Goal: Transaction & Acquisition: Purchase product/service

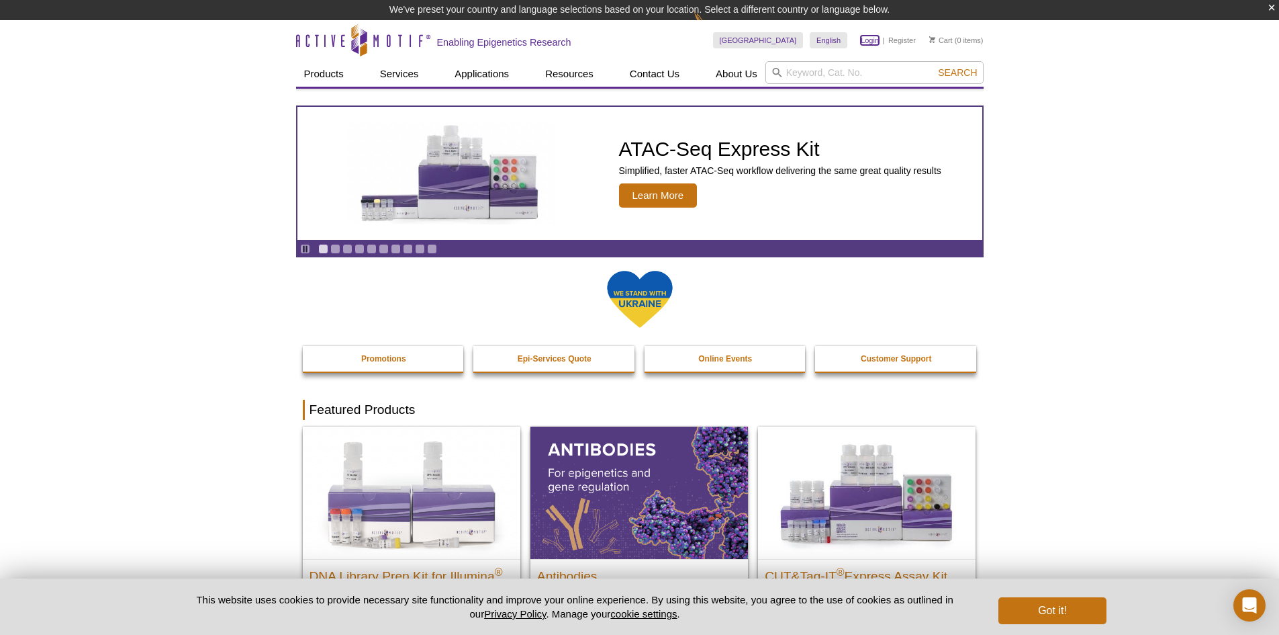
click at [866, 39] on link "Login" at bounding box center [870, 40] width 18 height 9
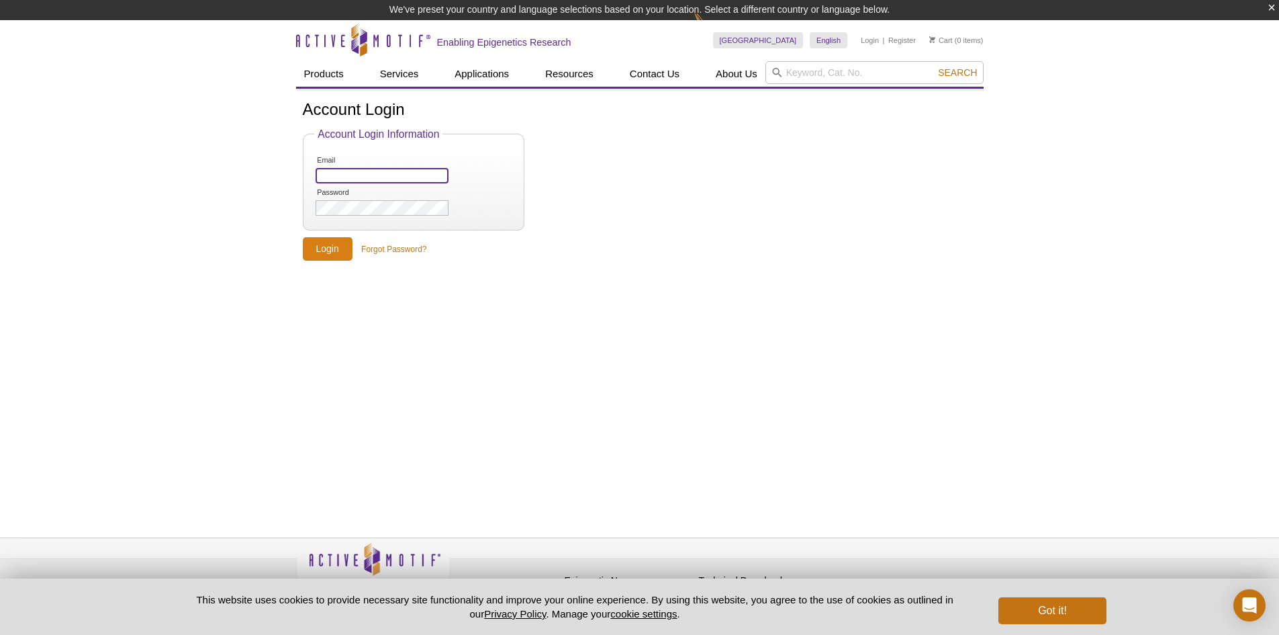
type input "[PERSON_NAME][EMAIL_ADDRESS][DOMAIN_NAME]"
click at [336, 242] on input "Login" at bounding box center [328, 249] width 50 height 24
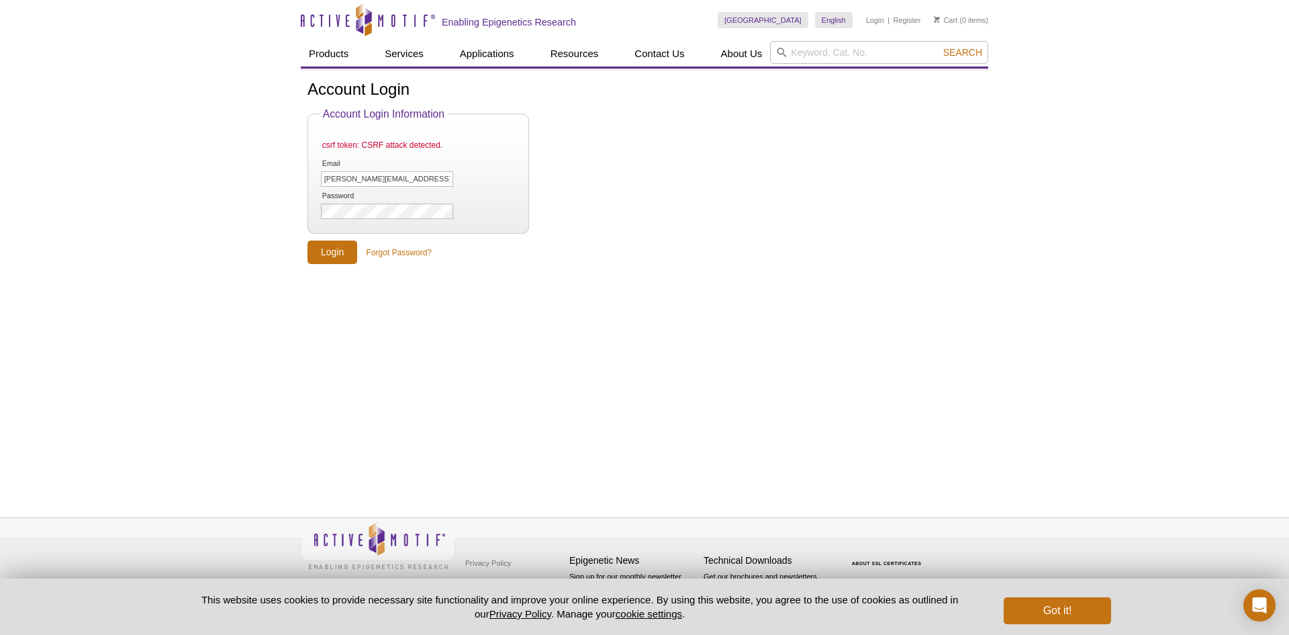
click at [420, 242] on form "Account Login Information csrf token: CSRF attack detected. Email chahal@revela…" at bounding box center [645, 186] width 674 height 156
click at [422, 248] on link "Forgot Password?" at bounding box center [399, 252] width 65 height 12
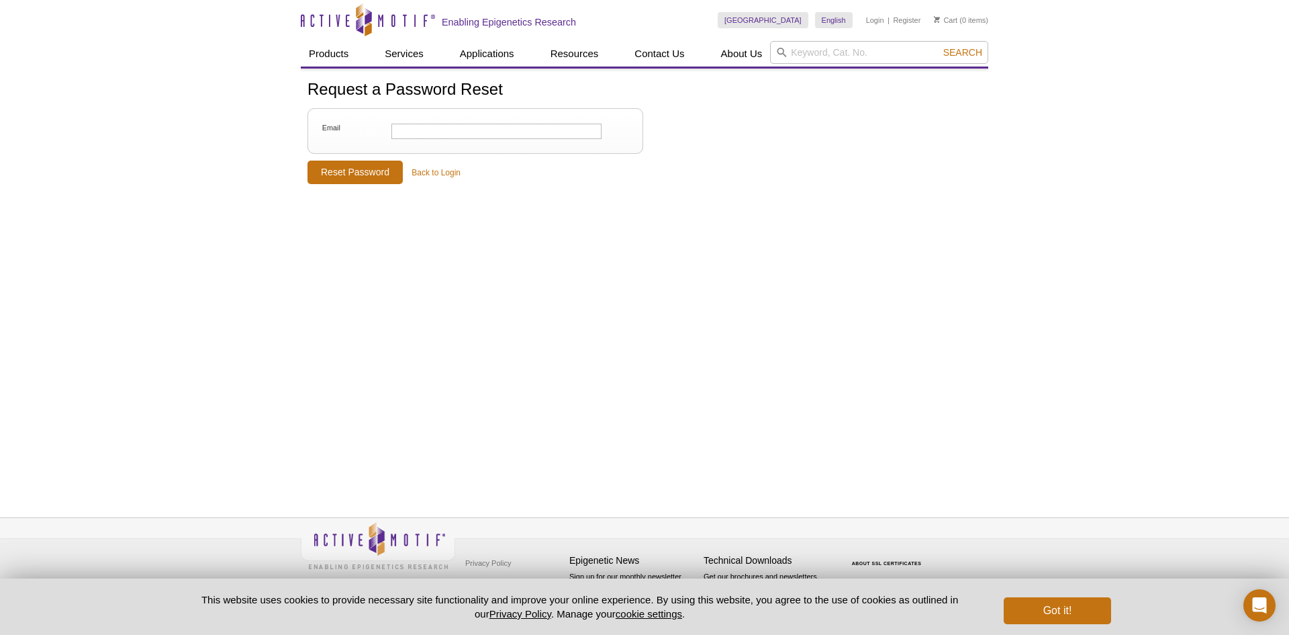
click at [417, 122] on li "Email" at bounding box center [476, 131] width 312 height 18
click at [423, 126] on input "Email" at bounding box center [496, 131] width 210 height 15
type input "chahal@revela.bio"
click at [364, 179] on input "Reset Password" at bounding box center [355, 172] width 95 height 24
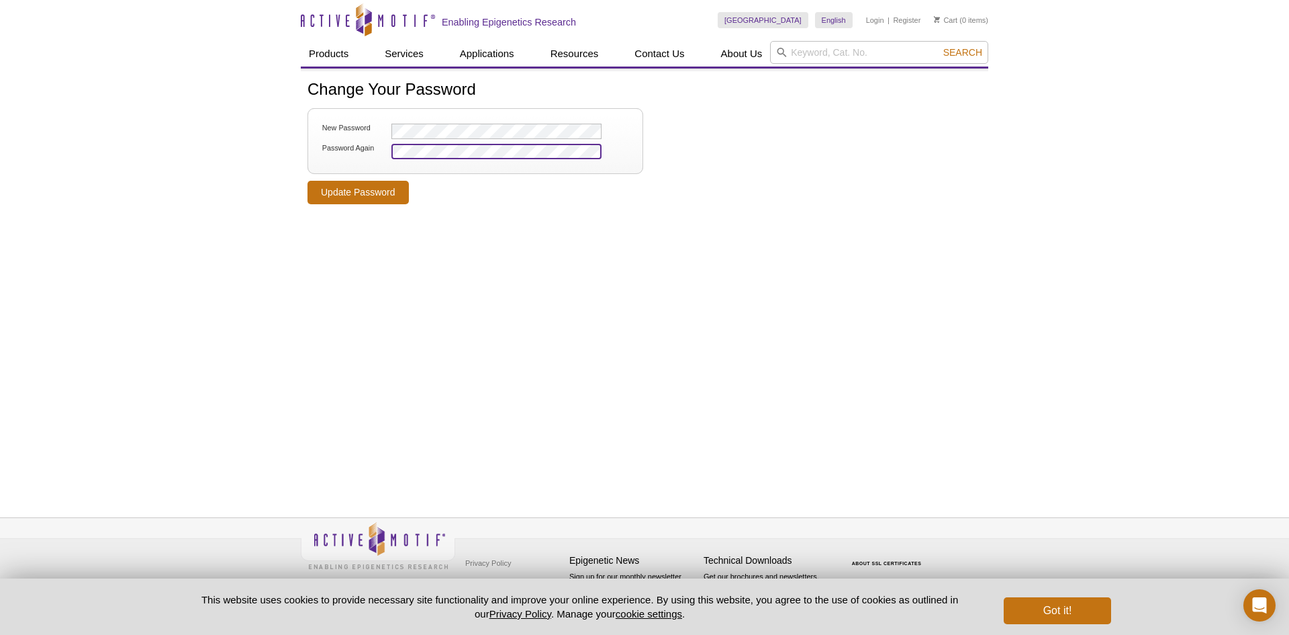
click at [308, 181] on input "Update Password" at bounding box center [358, 193] width 101 height 24
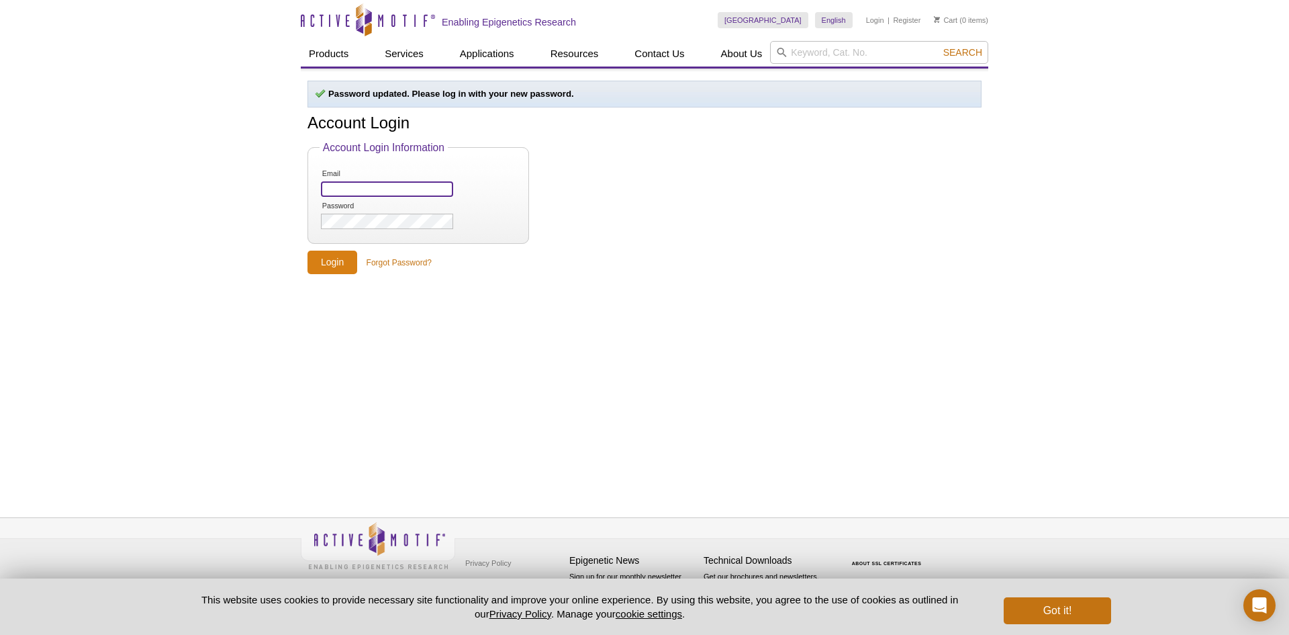
type input "[PERSON_NAME][EMAIL_ADDRESS][DOMAIN_NAME]"
click at [332, 263] on input "Login" at bounding box center [333, 262] width 50 height 24
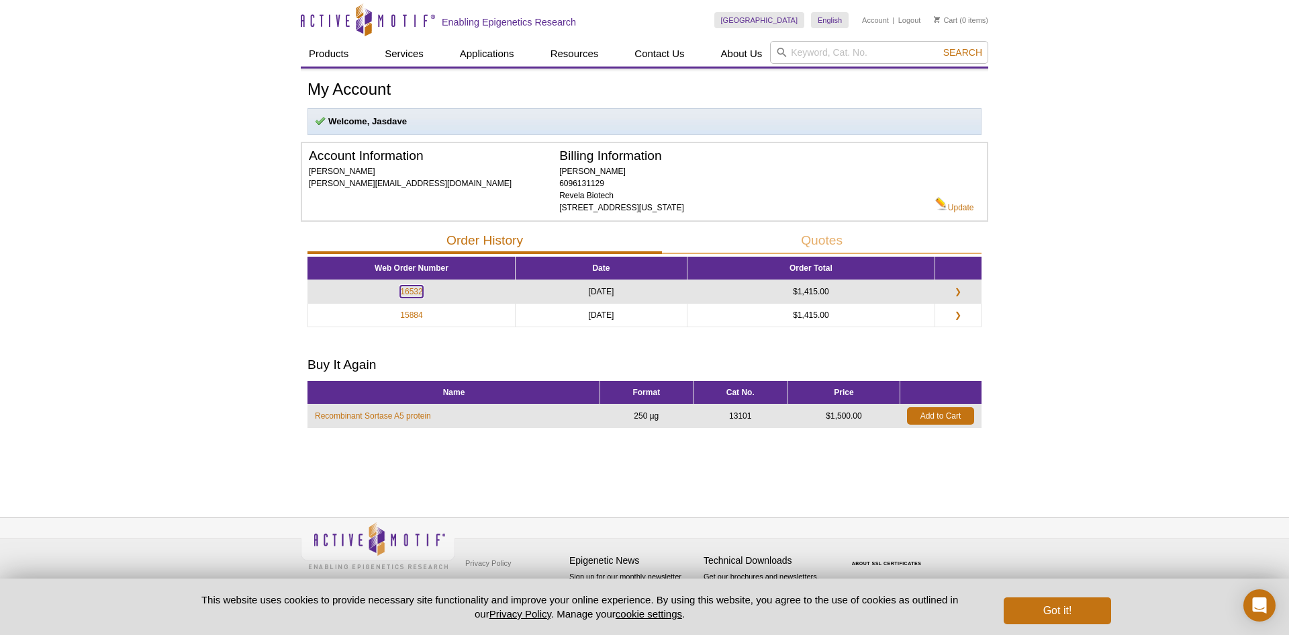
click at [412, 289] on link "16532" at bounding box center [411, 291] width 22 height 12
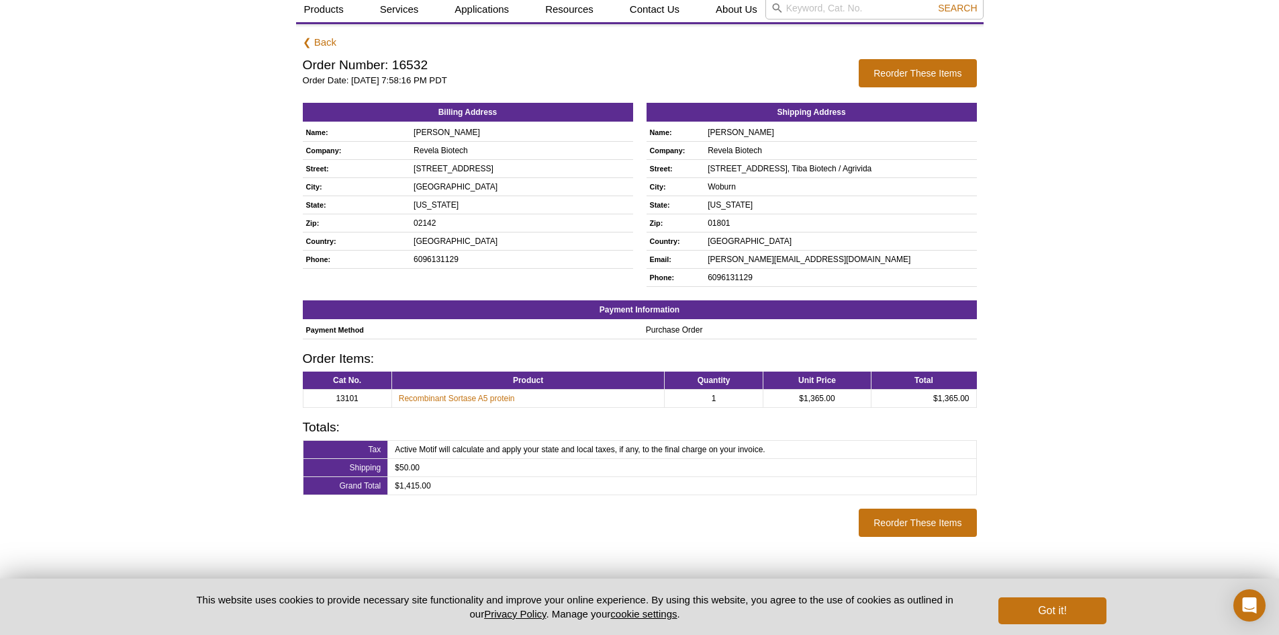
scroll to position [109, 0]
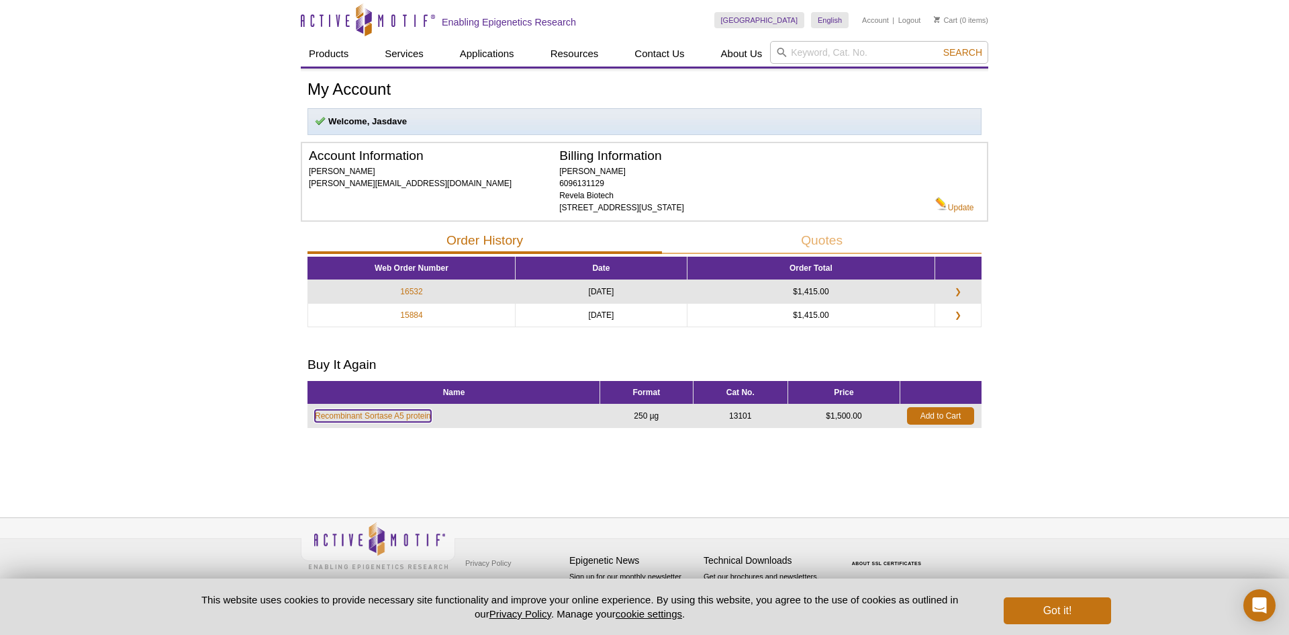
click at [393, 415] on link "Recombinant Sortase A5 protein" at bounding box center [373, 416] width 116 height 12
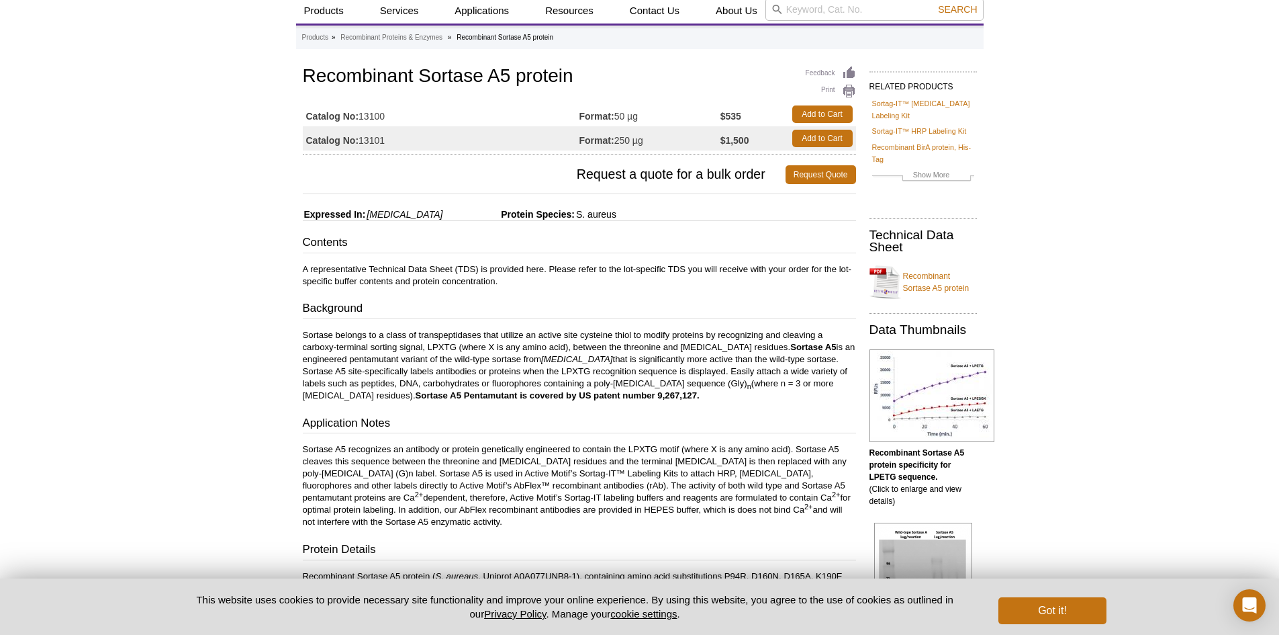
scroll to position [134, 0]
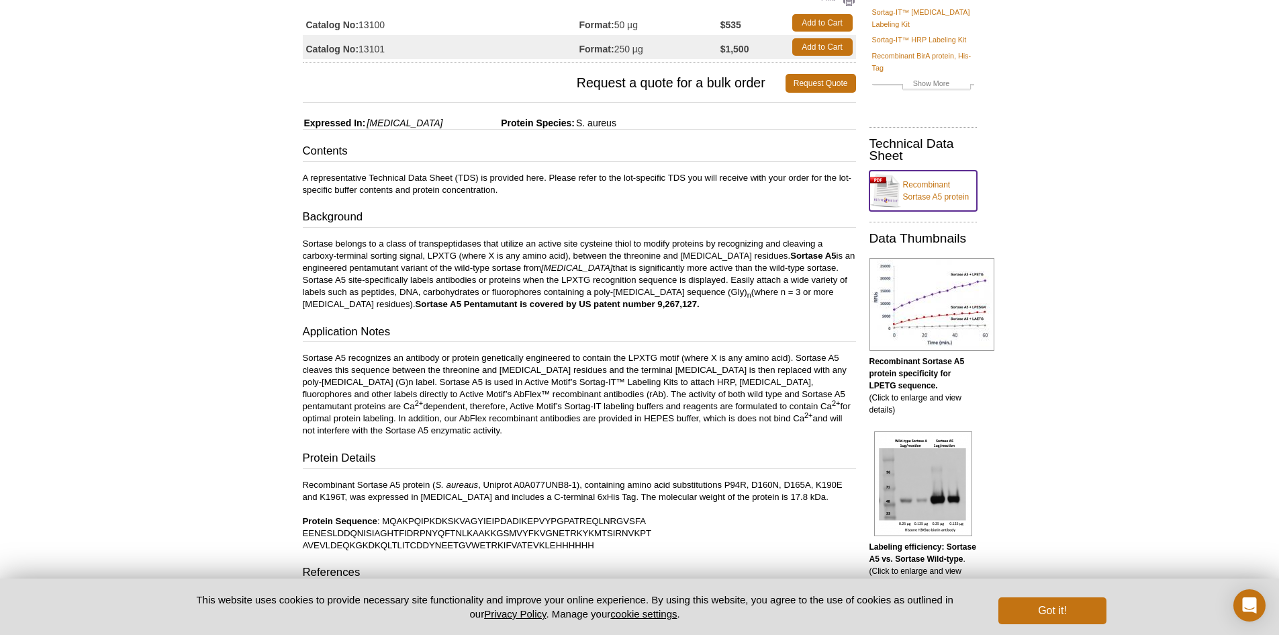
click at [931, 176] on link "Recombinant Sortase A5 protein" at bounding box center [923, 191] width 107 height 40
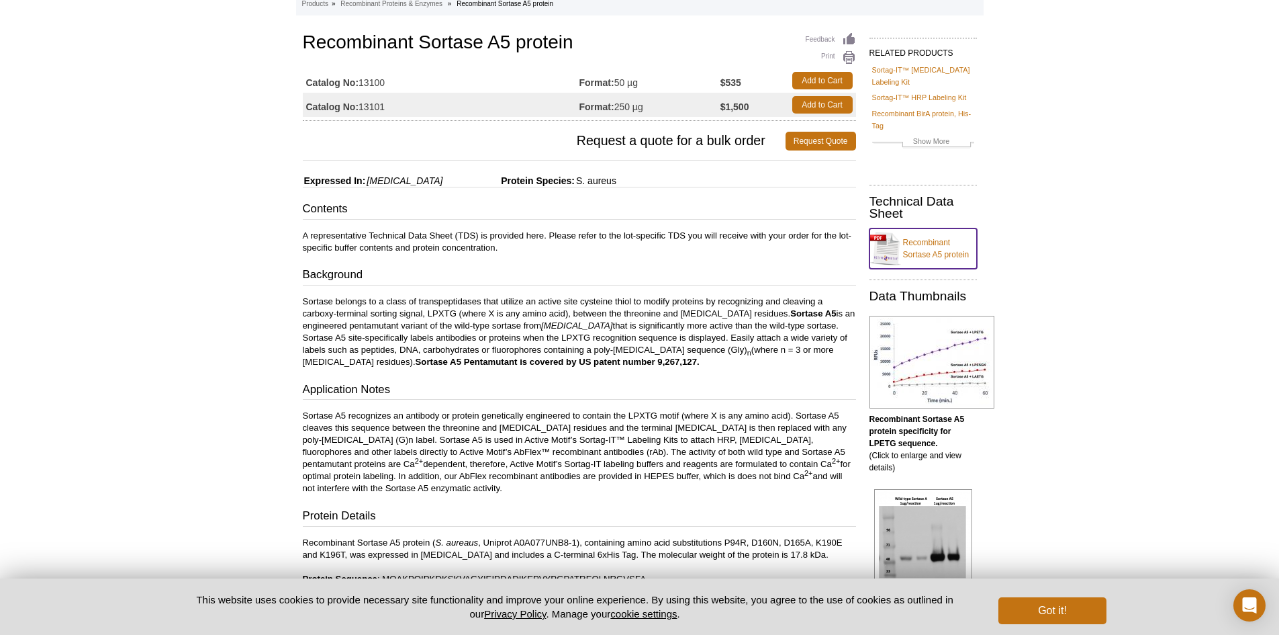
scroll to position [0, 0]
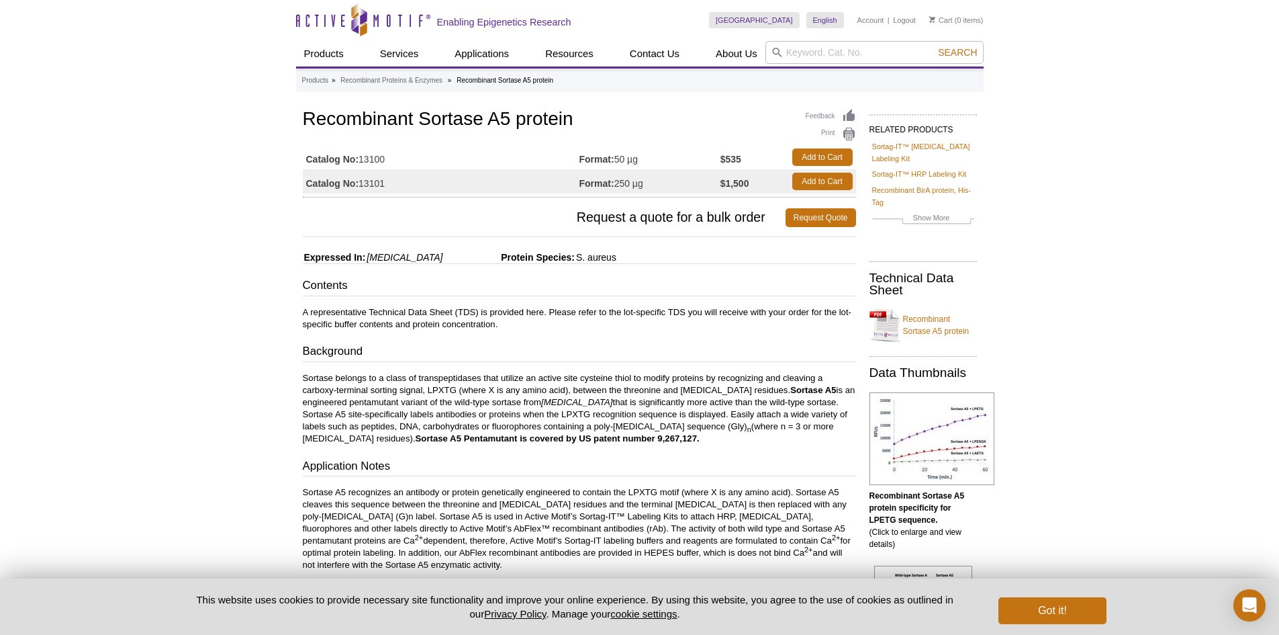
click at [678, 294] on h3 "Contents" at bounding box center [579, 286] width 553 height 19
click at [815, 181] on link "Add to Cart" at bounding box center [822, 181] width 60 height 17
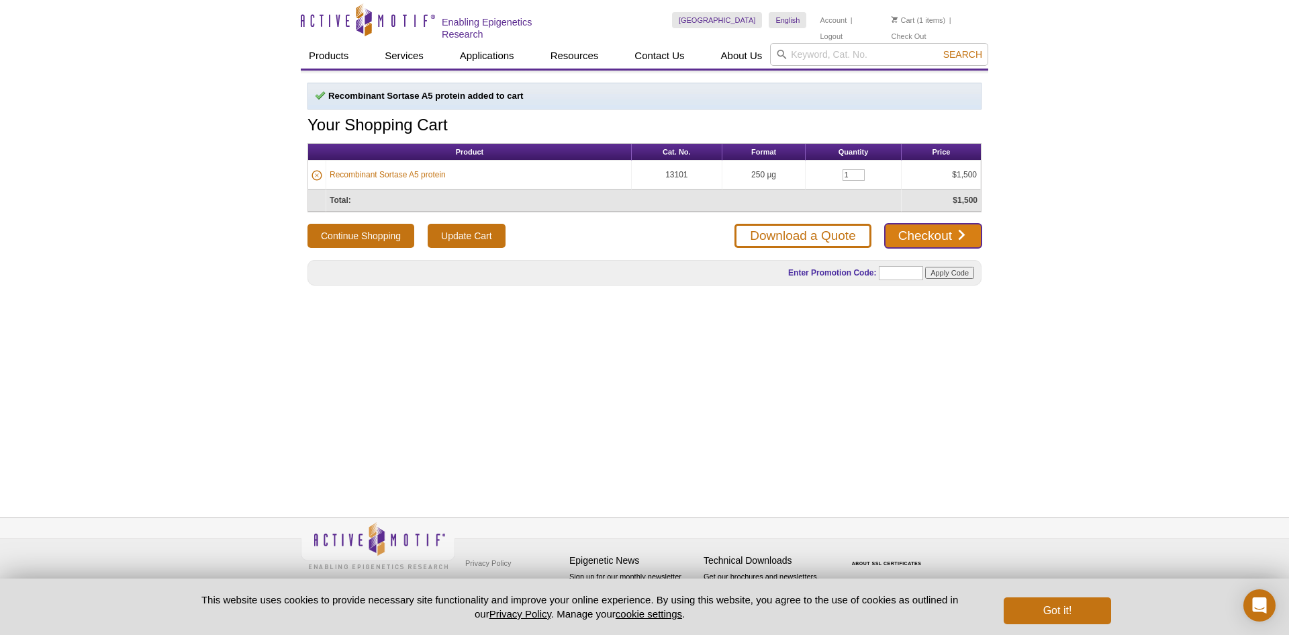
click at [932, 230] on link "Checkout" at bounding box center [933, 236] width 97 height 24
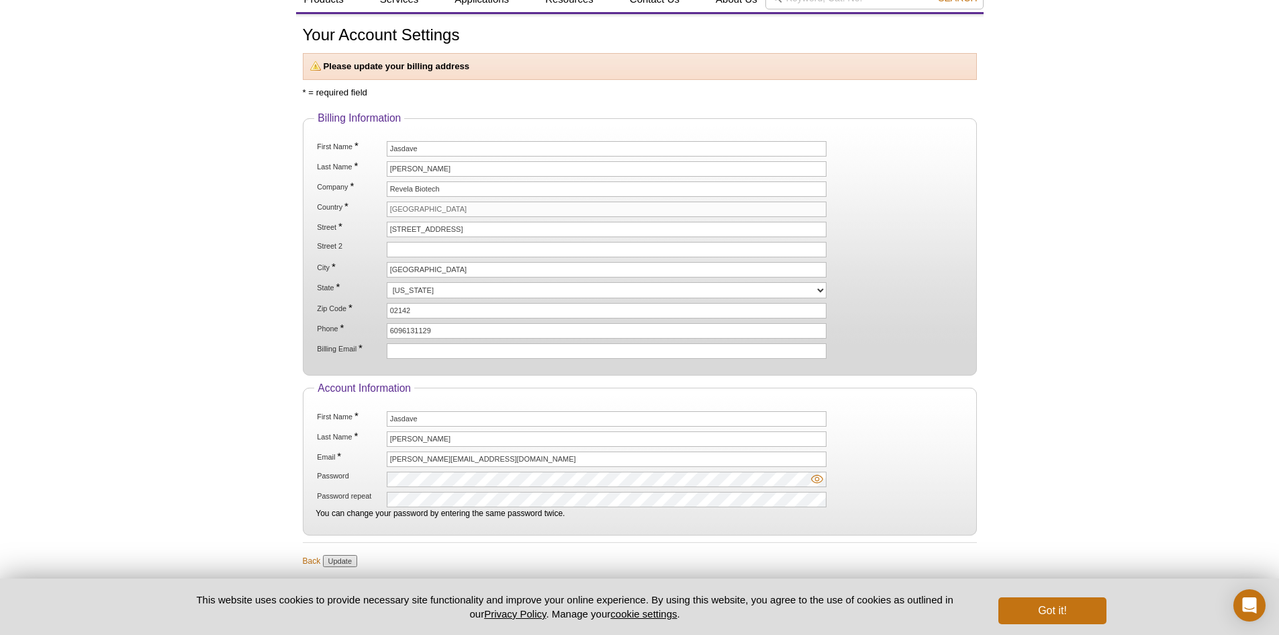
scroll to position [134, 0]
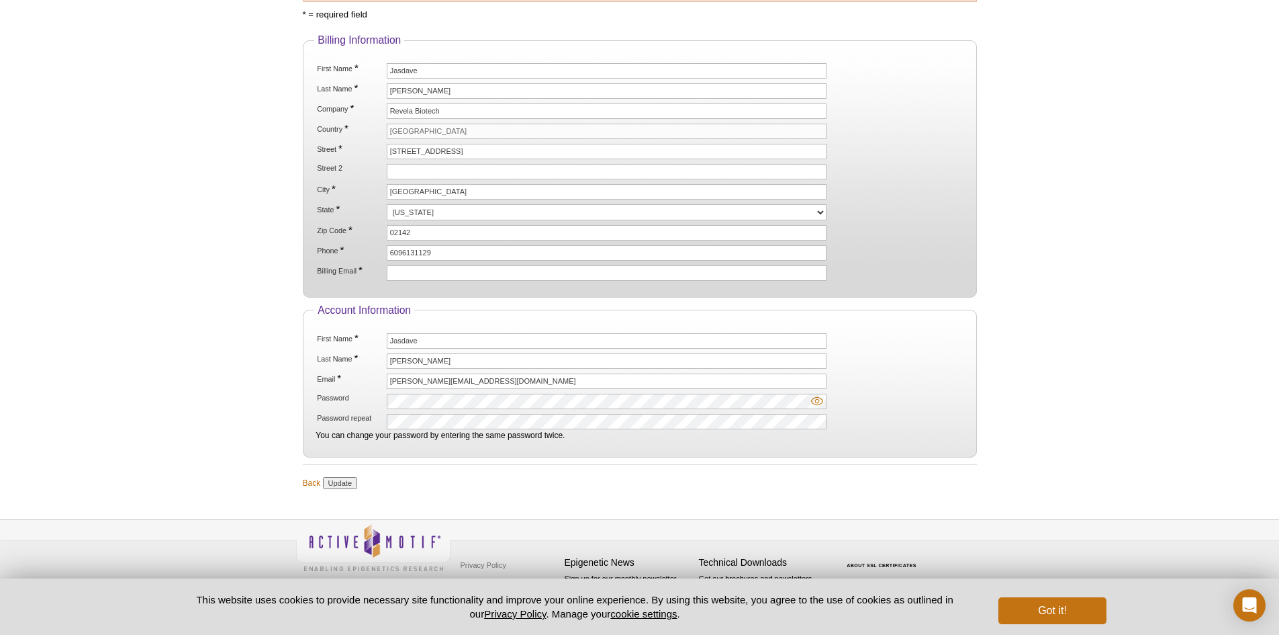
click at [812, 399] on img at bounding box center [817, 401] width 12 height 12
click at [244, 279] on div "Active Motif Logo Enabling Epigenetics Research 1 Search Skip to content Active…" at bounding box center [639, 251] width 1279 height 771
click at [443, 209] on select "Alabama Alaska American Samoa Arizona Arkansas California Colorado Connecticut …" at bounding box center [607, 212] width 440 height 16
select select "MA"
click at [387, 204] on select "Alabama Alaska American Samoa Arizona Arkansas California Colorado Connecticut …" at bounding box center [607, 212] width 440 height 16
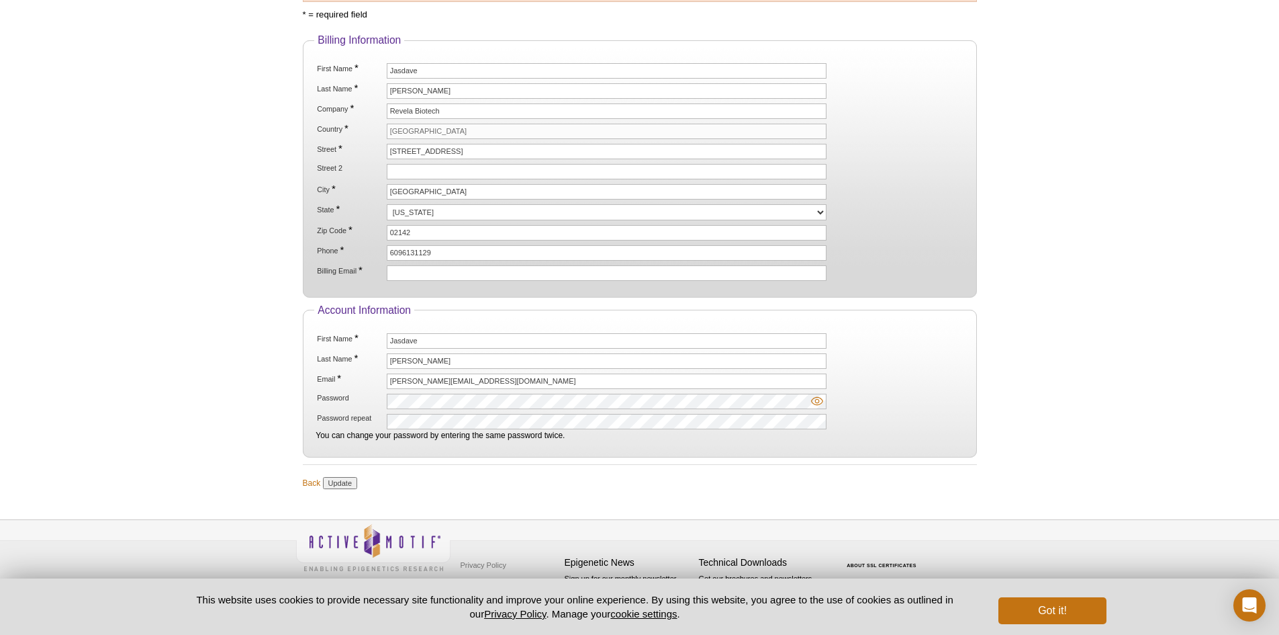
click at [239, 210] on div "Active Motif Logo Enabling Epigenetics Research 1 Search Skip to content Active…" at bounding box center [639, 251] width 1279 height 771
click at [337, 482] on input "Update" at bounding box center [340, 483] width 34 height 12
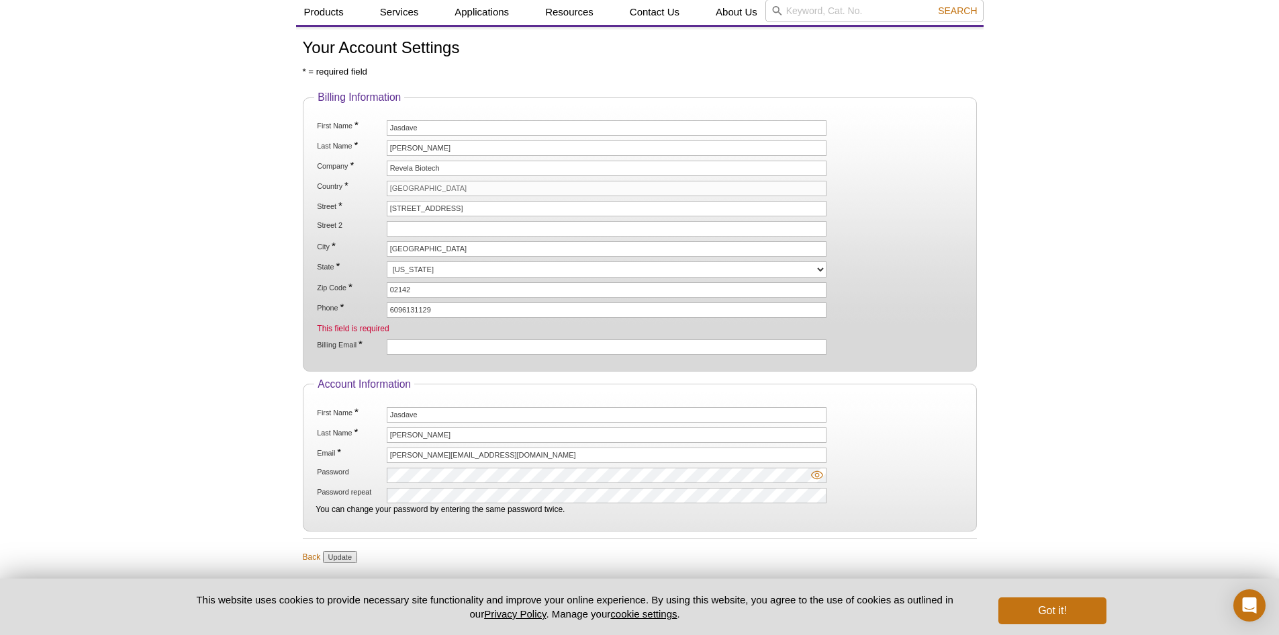
scroll to position [67, 0]
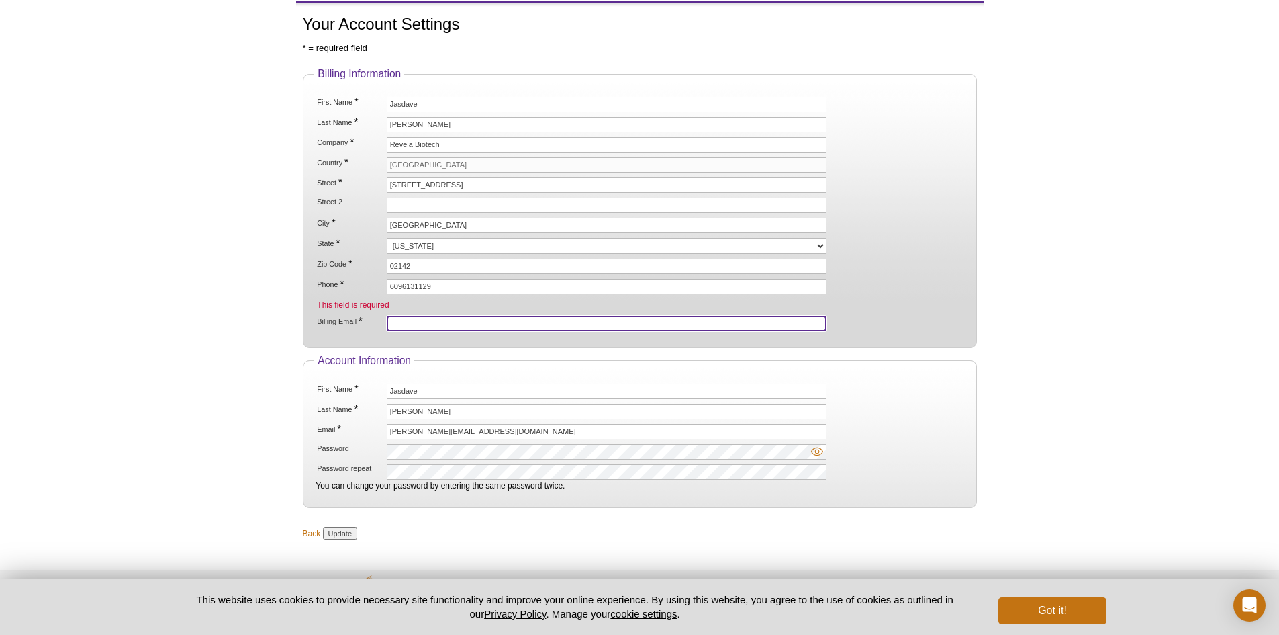
click at [436, 321] on input "Billing Email *" at bounding box center [607, 323] width 440 height 15
type input "[PERSON_NAME][EMAIL_ADDRESS][DOMAIN_NAME]"
click at [264, 301] on div "Active Motif Logo Enabling Epigenetics Research 1 Search Skip to content Active…" at bounding box center [639, 310] width 1279 height 754
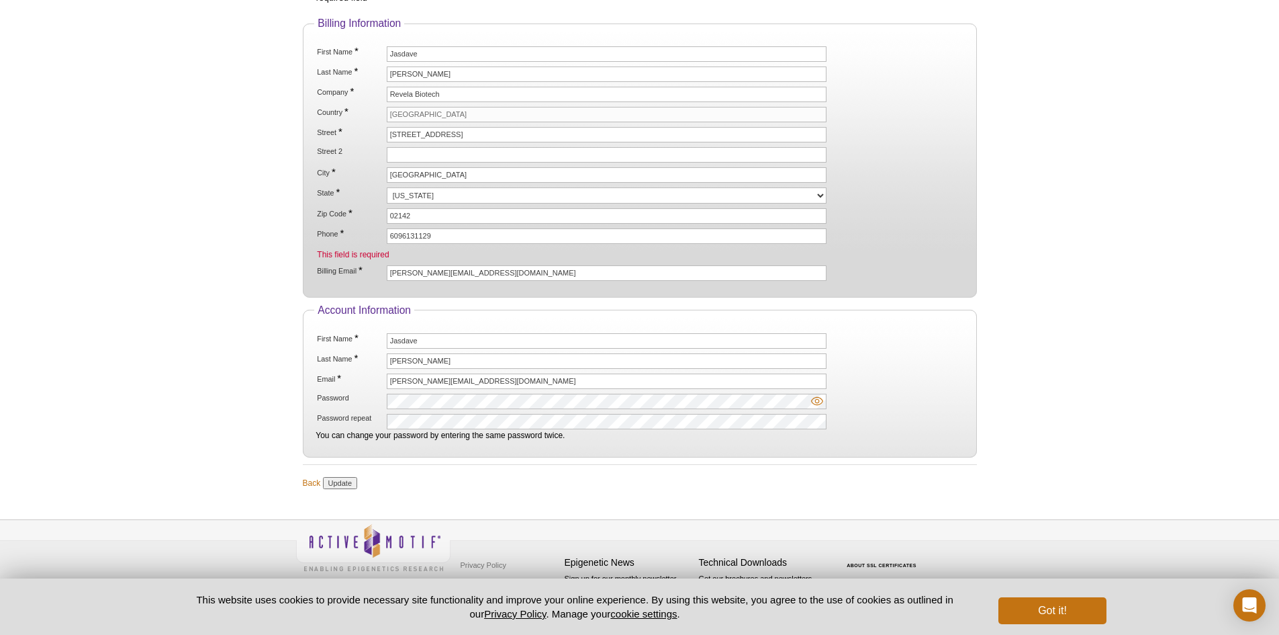
click at [818, 402] on img at bounding box center [817, 401] width 12 height 12
click at [195, 330] on div "Active Motif Logo Enabling Epigenetics Research 1 Search Skip to content Active…" at bounding box center [639, 259] width 1279 height 754
click at [334, 478] on input "Update" at bounding box center [340, 483] width 34 height 12
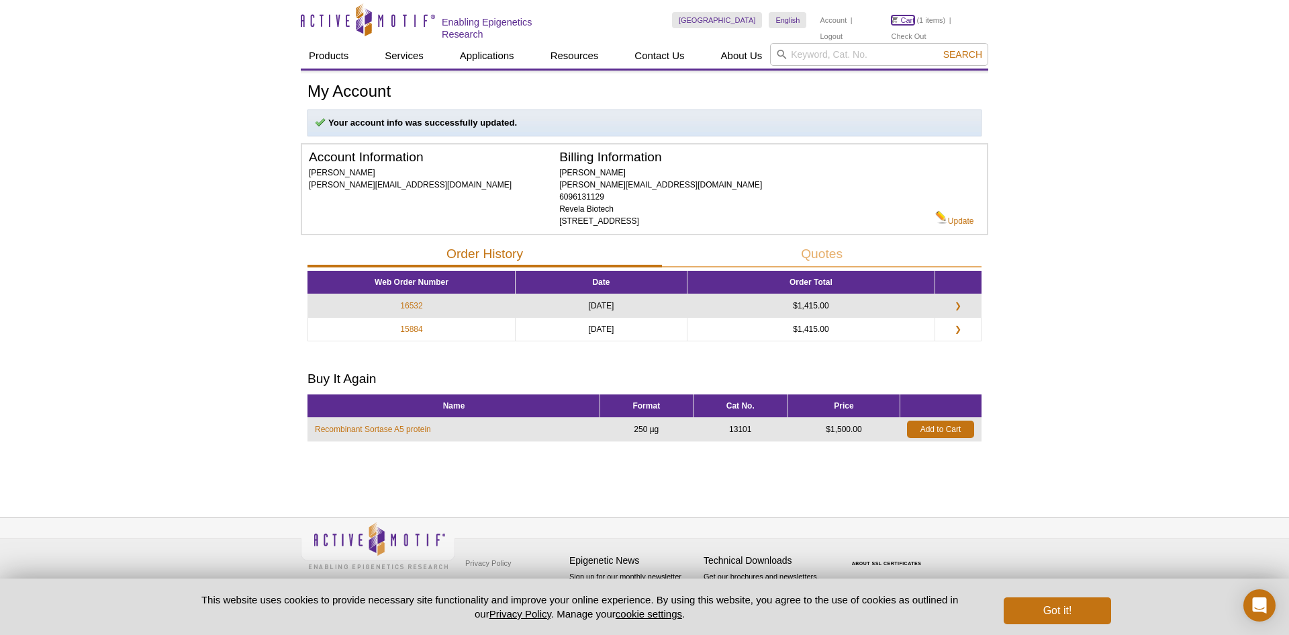
click at [911, 20] on link "Cart" at bounding box center [904, 19] width 24 height 9
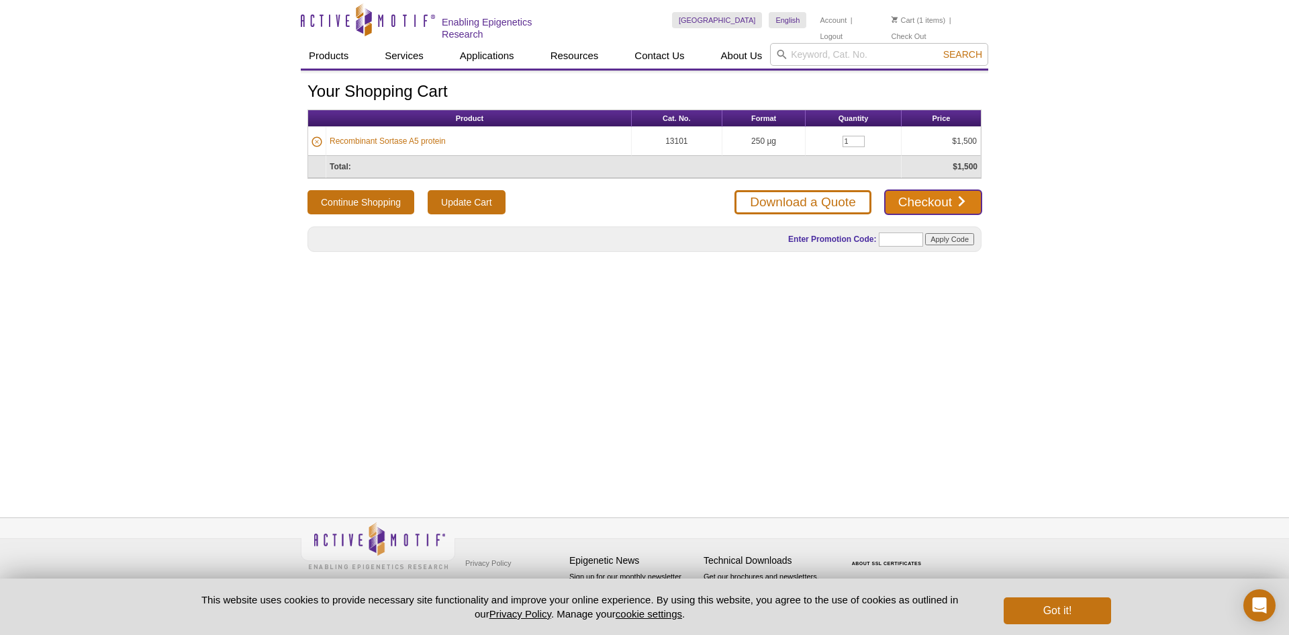
click at [955, 204] on link "Checkout" at bounding box center [933, 202] width 97 height 24
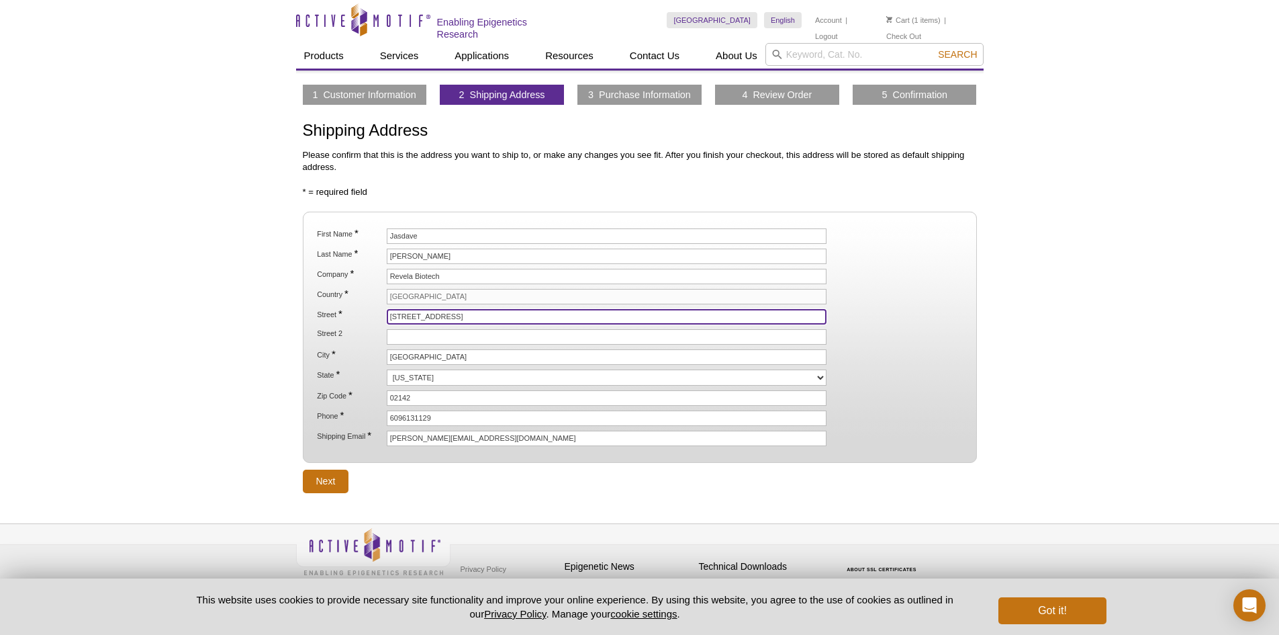
drag, startPoint x: 492, startPoint y: 318, endPoint x: 178, endPoint y: 275, distance: 317.2
click at [178, 275] on div "Active Motif Logo Enabling Epigenetics Research 1 Search Skip to content Active…" at bounding box center [639, 320] width 1279 height 641
type input "78e Olympia Ave., Suite E"
type input "Door E, Tiba/Agrivida Suite"
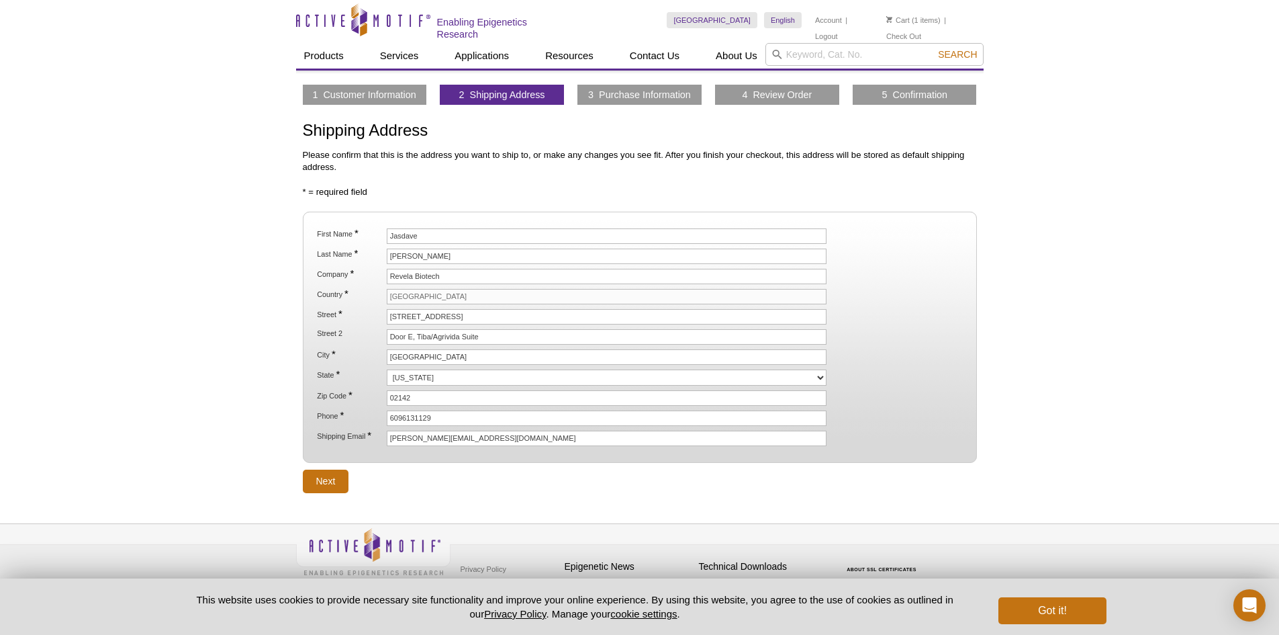
click at [246, 321] on div "Active Motif Logo Enabling Epigenetics Research 1 Search Skip to content Active…" at bounding box center [639, 320] width 1279 height 641
click at [401, 355] on input "[GEOGRAPHIC_DATA]" at bounding box center [607, 356] width 440 height 15
click at [402, 355] on input "[GEOGRAPHIC_DATA]" at bounding box center [607, 356] width 440 height 15
click at [401, 355] on input "[GEOGRAPHIC_DATA]" at bounding box center [607, 356] width 440 height 15
type input "Woburn"
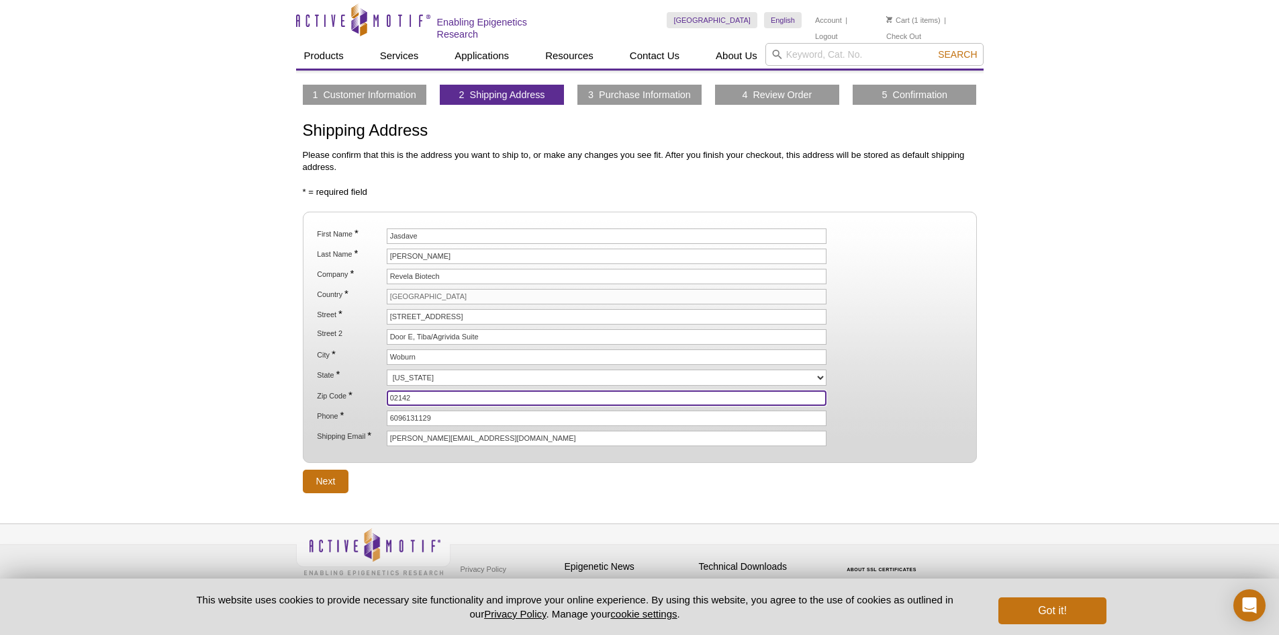
drag, startPoint x: 415, startPoint y: 395, endPoint x: 320, endPoint y: 387, distance: 95.0
click at [315, 394] on ol "First Name * Jasdave Last Name * Chahal Company * Revela Biotech Country * Unit…" at bounding box center [639, 337] width 650 height 218
type input "01801"
click at [204, 387] on div "Active Motif Logo Enabling Epigenetics Research 1 Search Skip to content Active…" at bounding box center [639, 320] width 1279 height 641
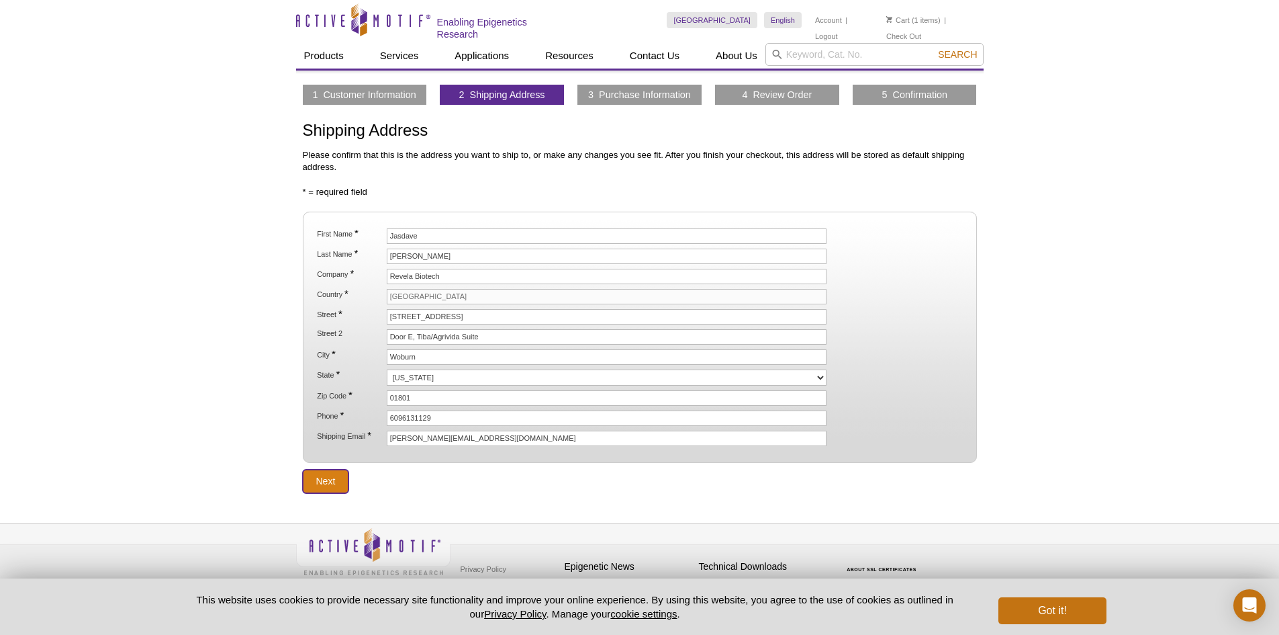
click at [325, 480] on input "Next" at bounding box center [326, 481] width 46 height 24
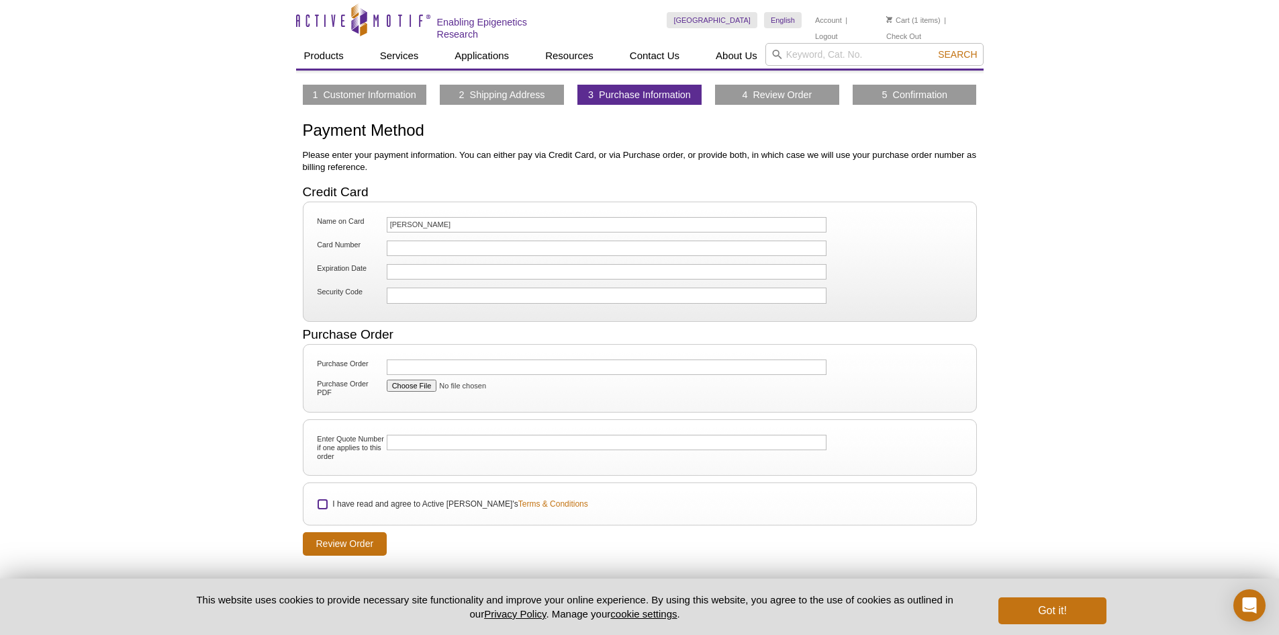
click at [324, 501] on input "I have read and agree to Active [PERSON_NAME]'s Terms & Conditions" at bounding box center [322, 504] width 9 height 9
checkbox input "true"
drag, startPoint x: 157, startPoint y: 363, endPoint x: 154, endPoint y: 355, distance: 7.9
click at [152, 359] on div "Active Motif Logo Enabling Epigenetics Research 1 Search Skip to content Active…" at bounding box center [639, 351] width 1279 height 703
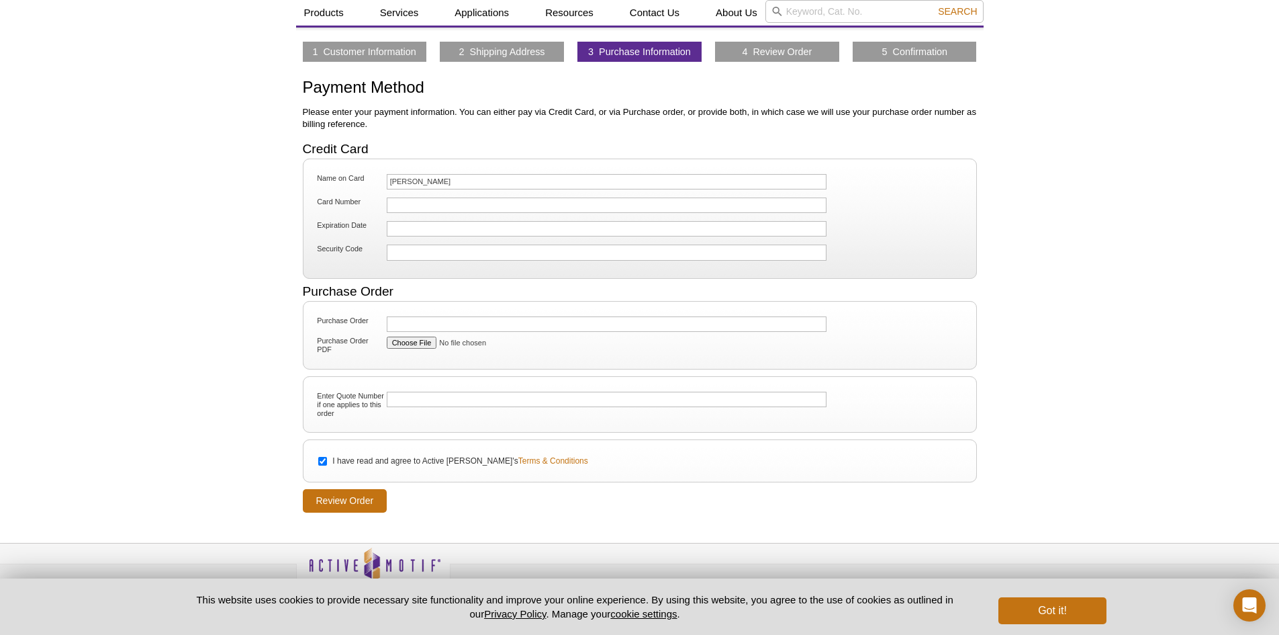
scroll to position [66, 0]
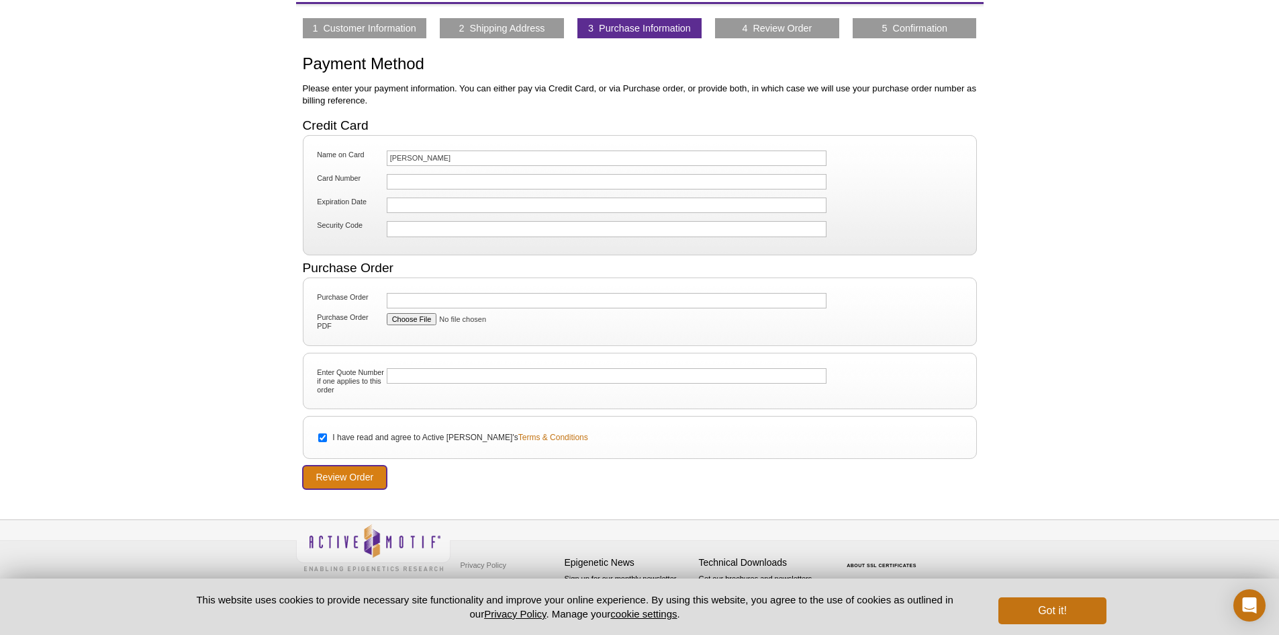
click at [340, 470] on input "Review Order" at bounding box center [345, 477] width 85 height 24
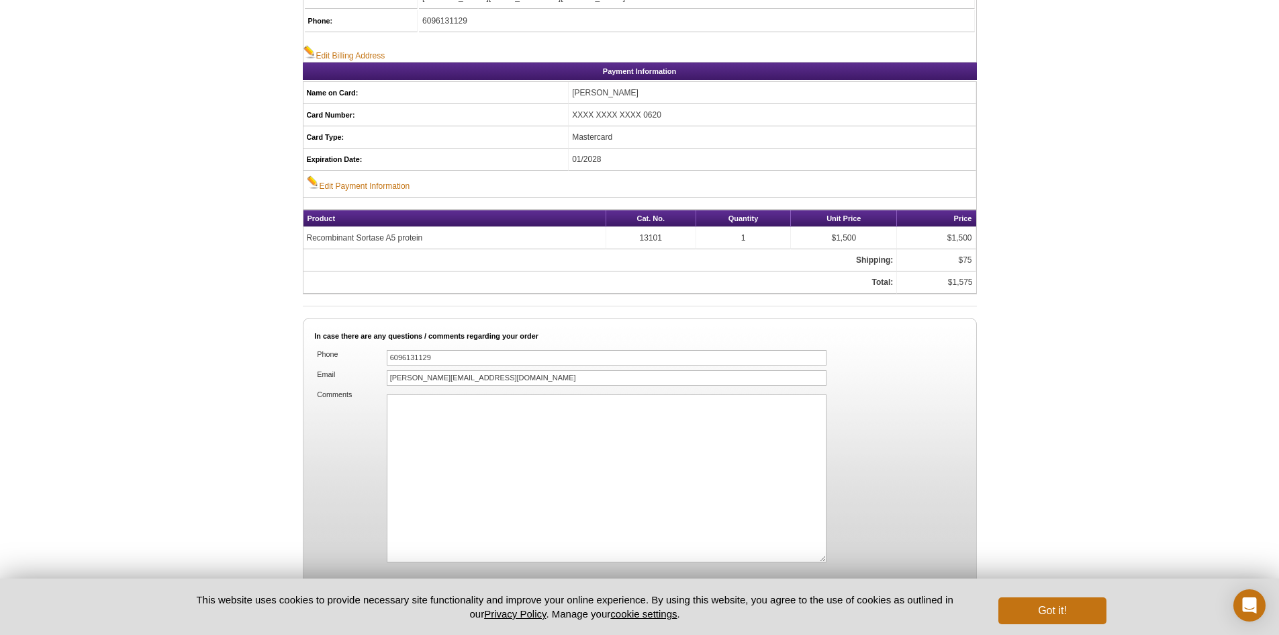
scroll to position [739, 0]
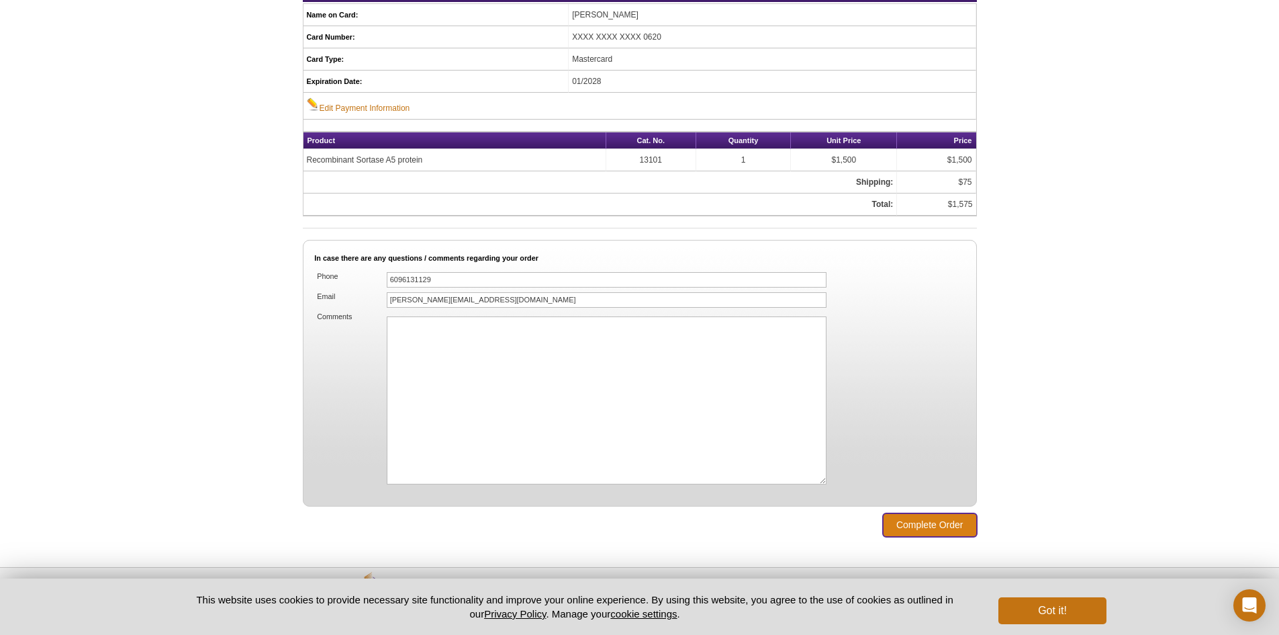
click at [949, 522] on input "Complete Order" at bounding box center [930, 525] width 94 height 24
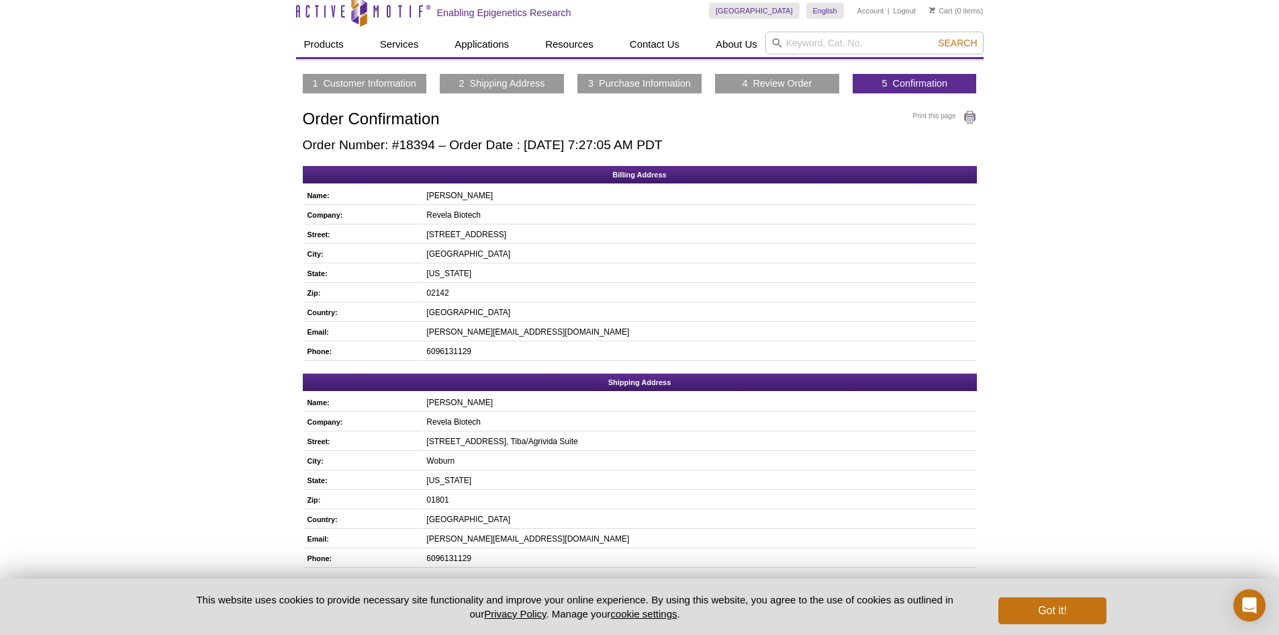
scroll to position [67, 0]
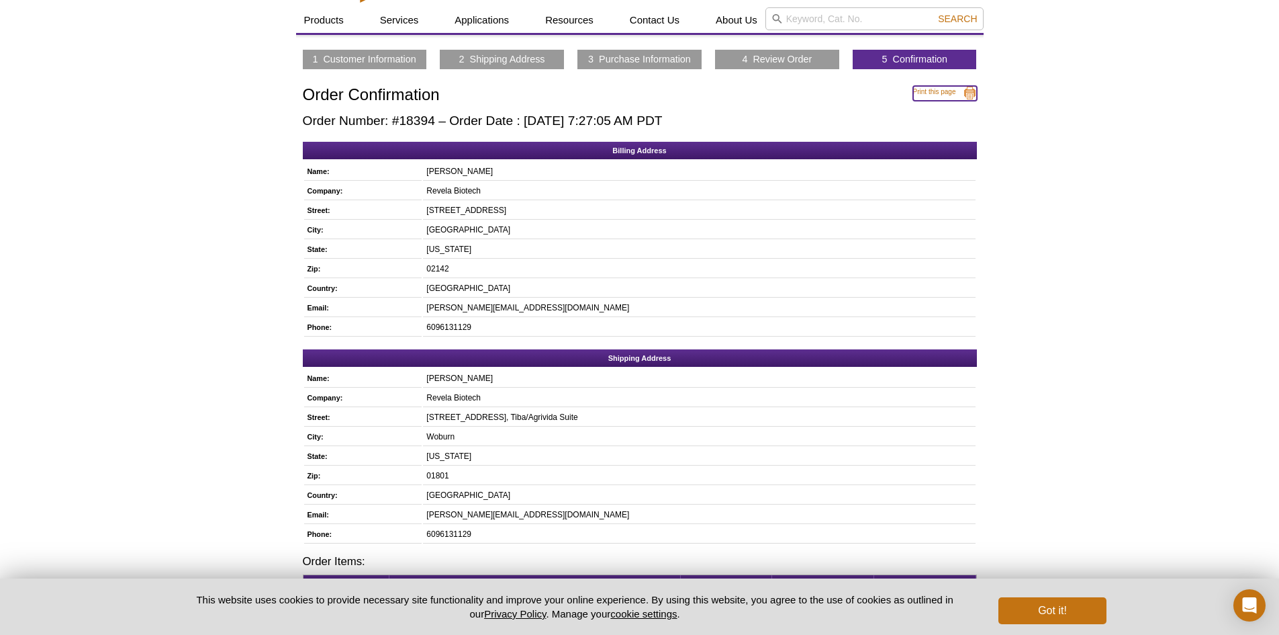
click at [964, 91] on link "Print this page" at bounding box center [945, 93] width 64 height 15
